Goal: Task Accomplishment & Management: Manage account settings

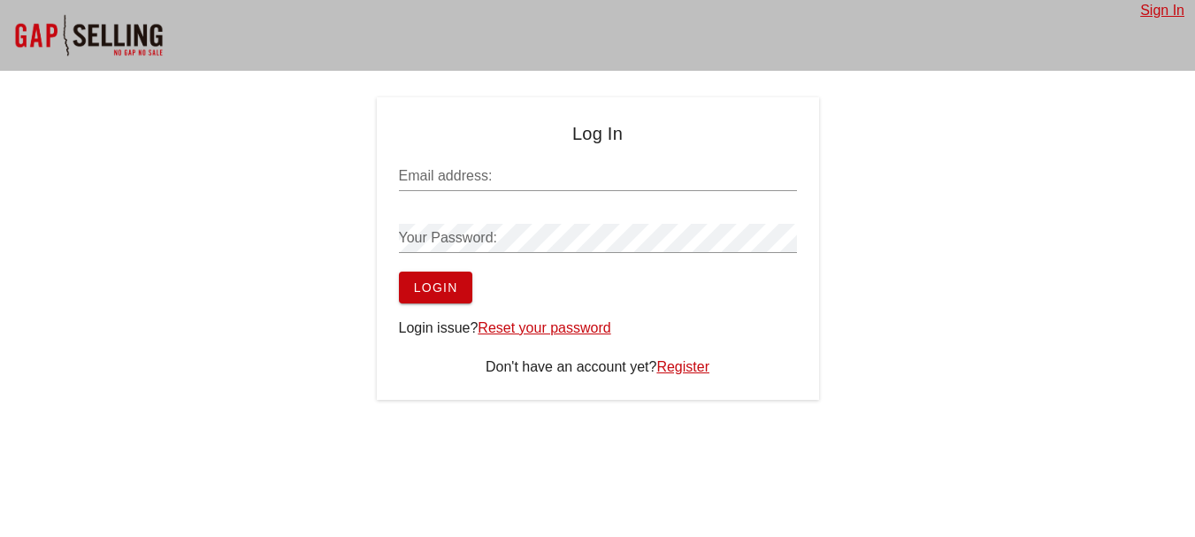
type input "[EMAIL_ADDRESS][DOMAIN_NAME]"
drag, startPoint x: 0, startPoint y: 0, endPoint x: 438, endPoint y: 290, distance: 525.1
click at [438, 290] on span "Login" at bounding box center [435, 287] width 45 height 14
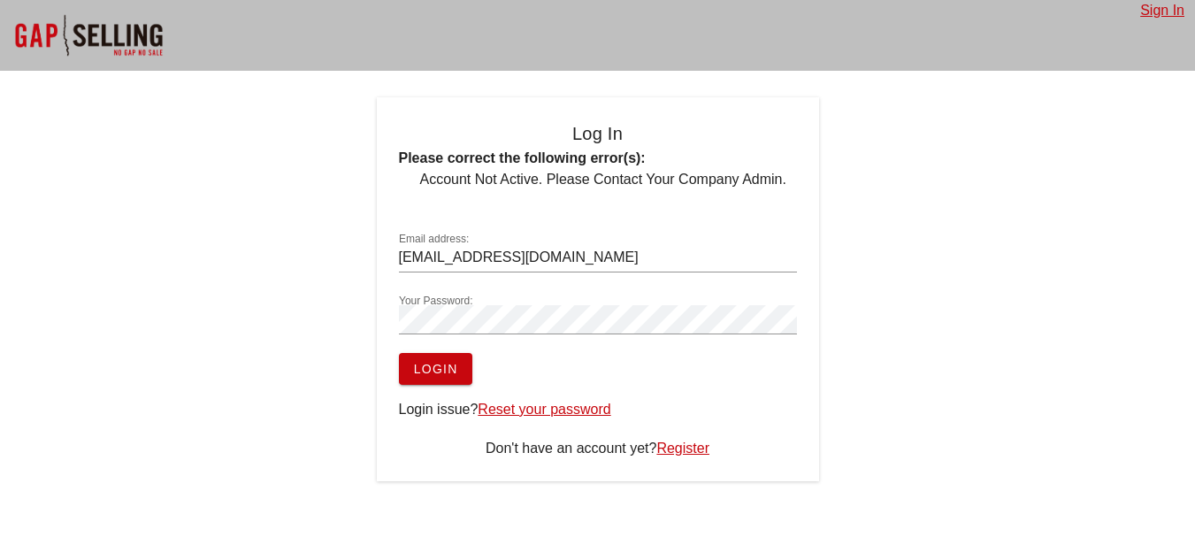
click at [139, 45] on div at bounding box center [88, 35] width 177 height 71
